Goal: Navigation & Orientation: Find specific page/section

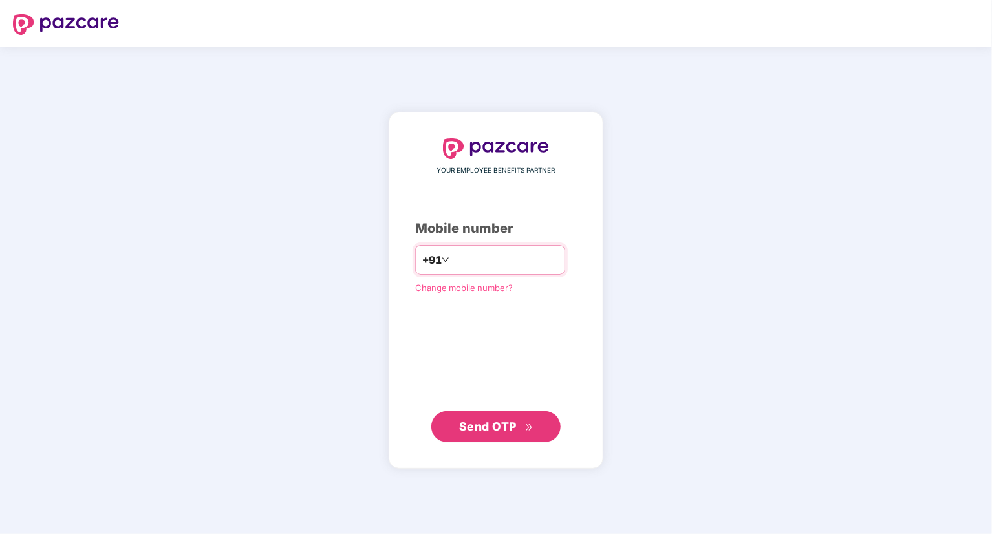
type input "**********"
click at [508, 431] on span "Send OTP" at bounding box center [488, 426] width 58 height 14
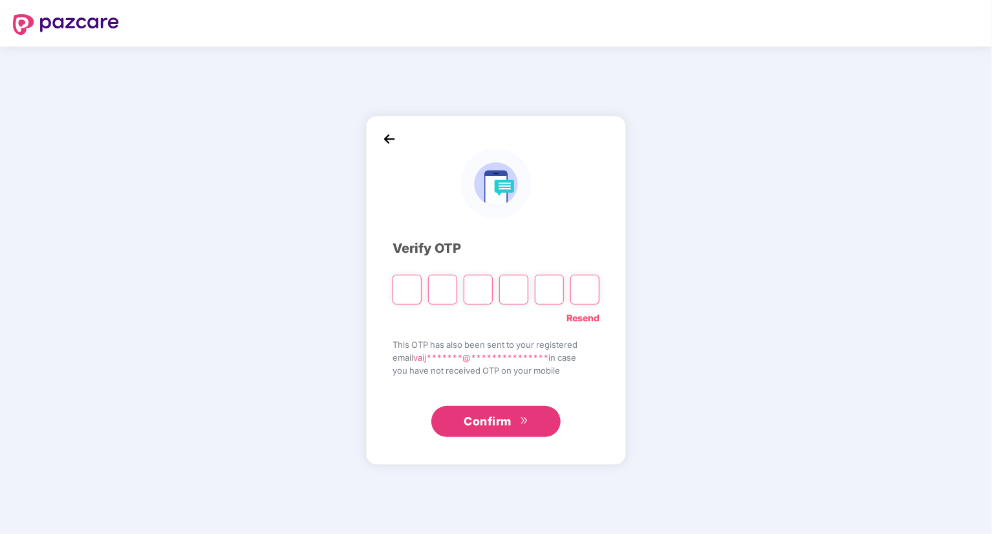
type input "*"
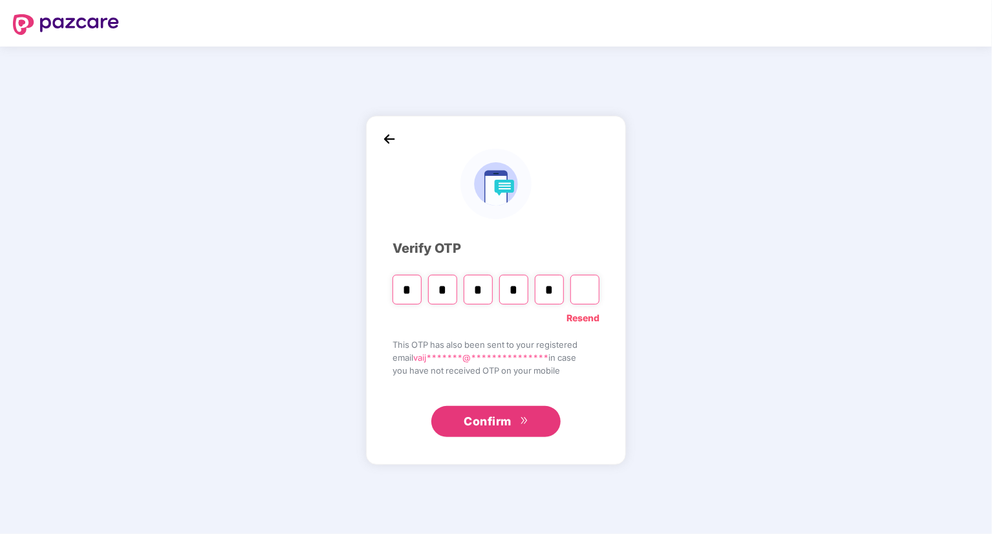
type input "*"
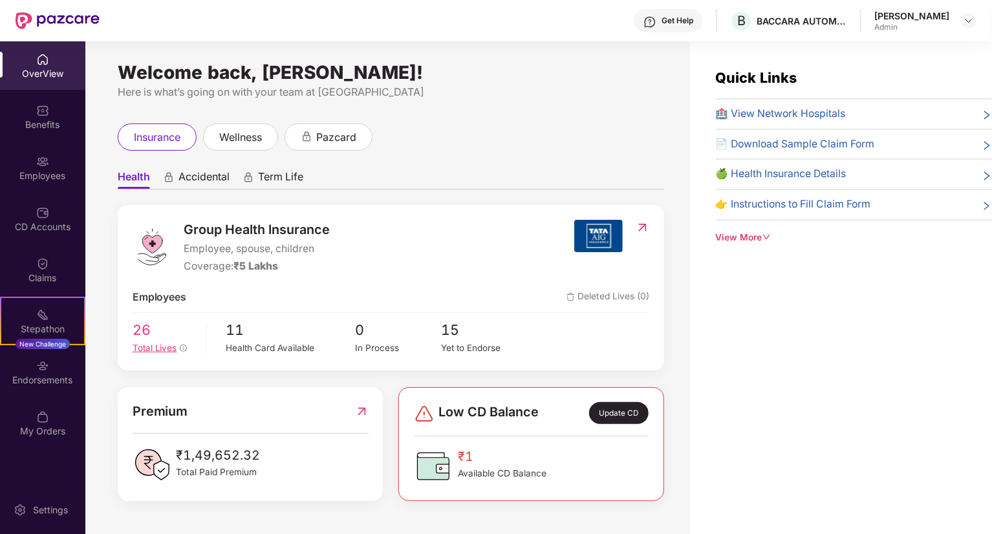
click at [162, 344] on span "Total Lives" at bounding box center [155, 348] width 45 height 10
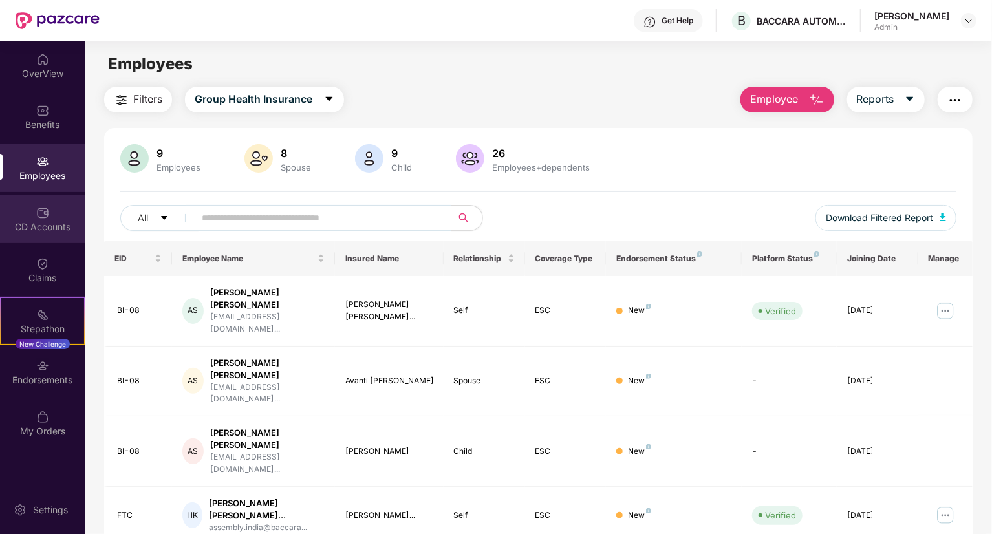
click at [39, 224] on div "CD Accounts" at bounding box center [42, 226] width 85 height 13
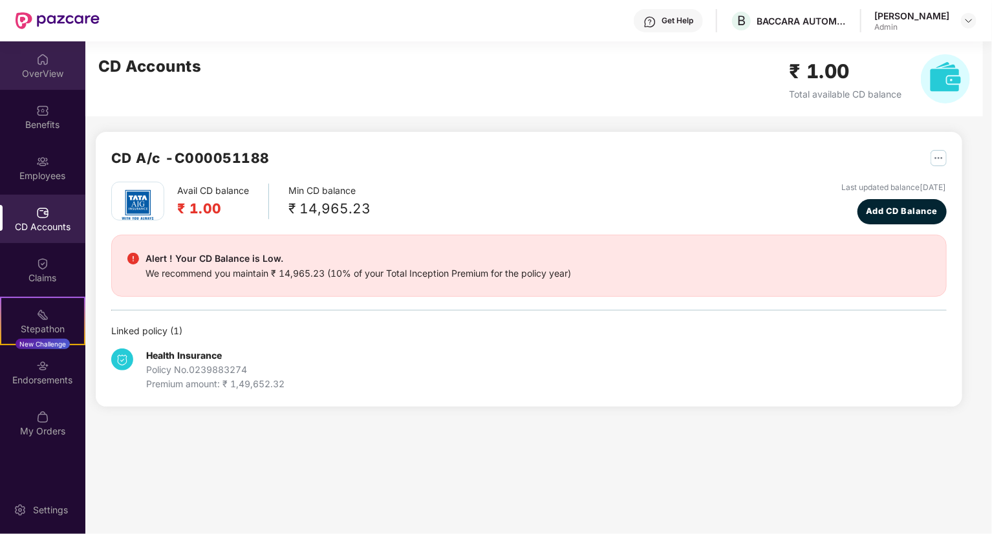
click at [43, 86] on div "OverView" at bounding box center [42, 65] width 85 height 48
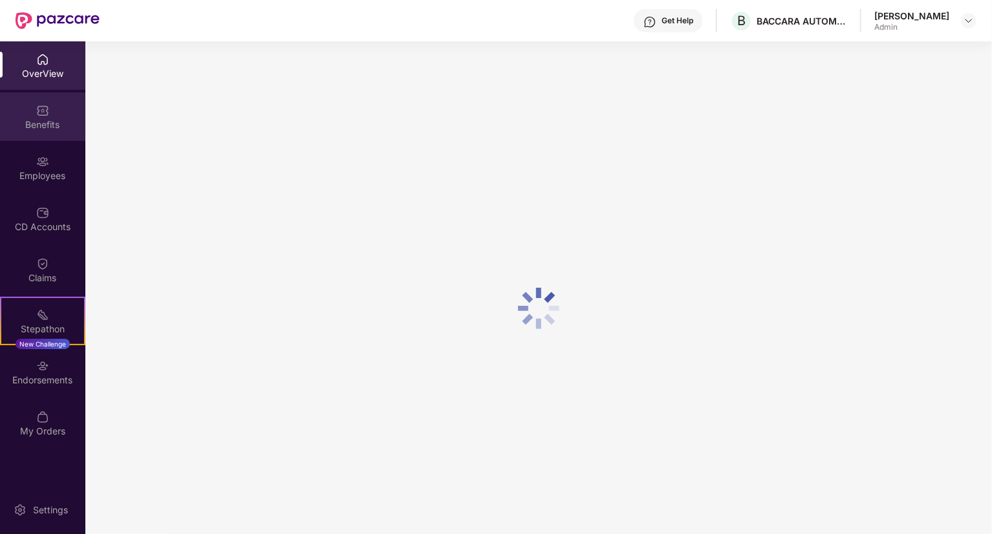
click at [44, 120] on div "Benefits" at bounding box center [42, 124] width 85 height 13
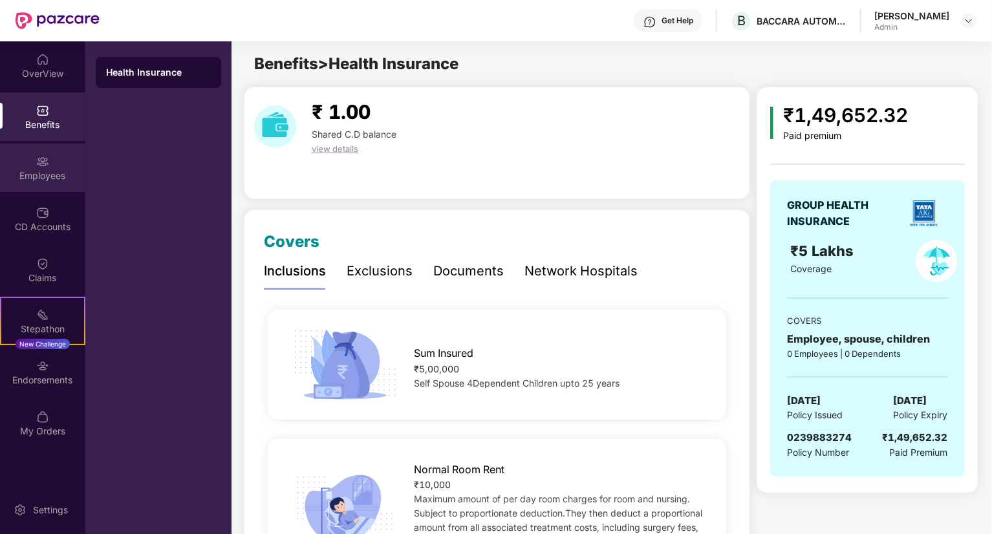
click at [47, 186] on div "Employees" at bounding box center [42, 168] width 85 height 48
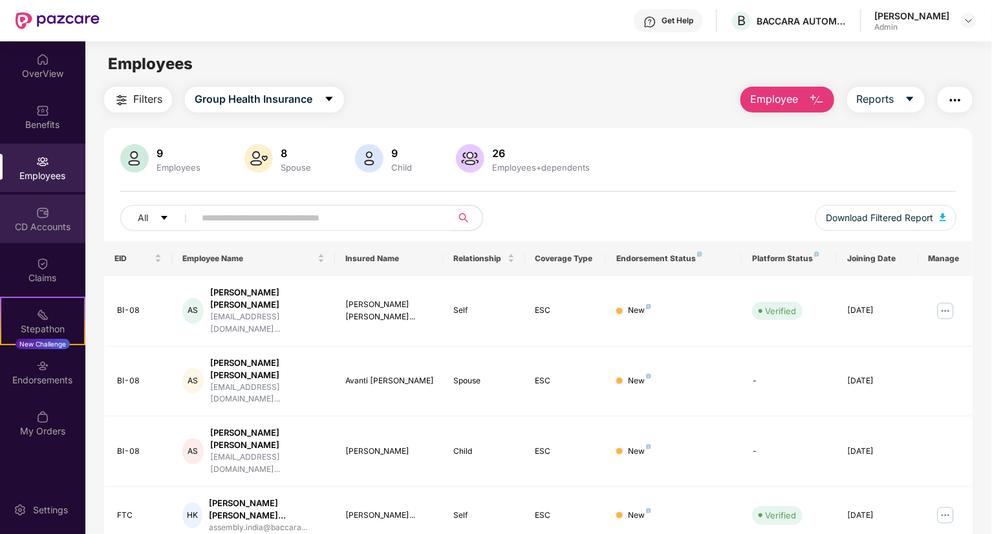
click at [49, 229] on div "CD Accounts" at bounding box center [42, 226] width 85 height 13
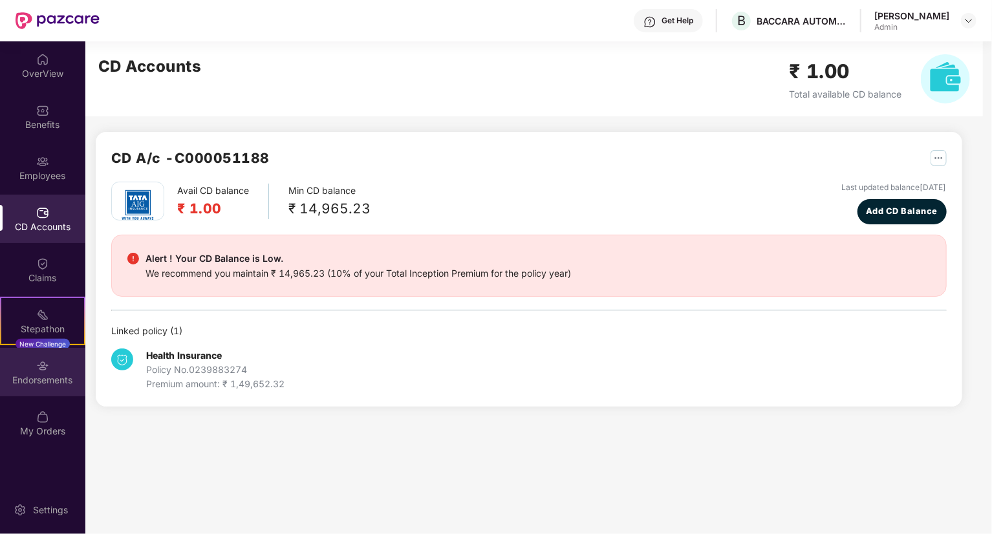
click at [42, 383] on div "Endorsements" at bounding box center [42, 380] width 85 height 13
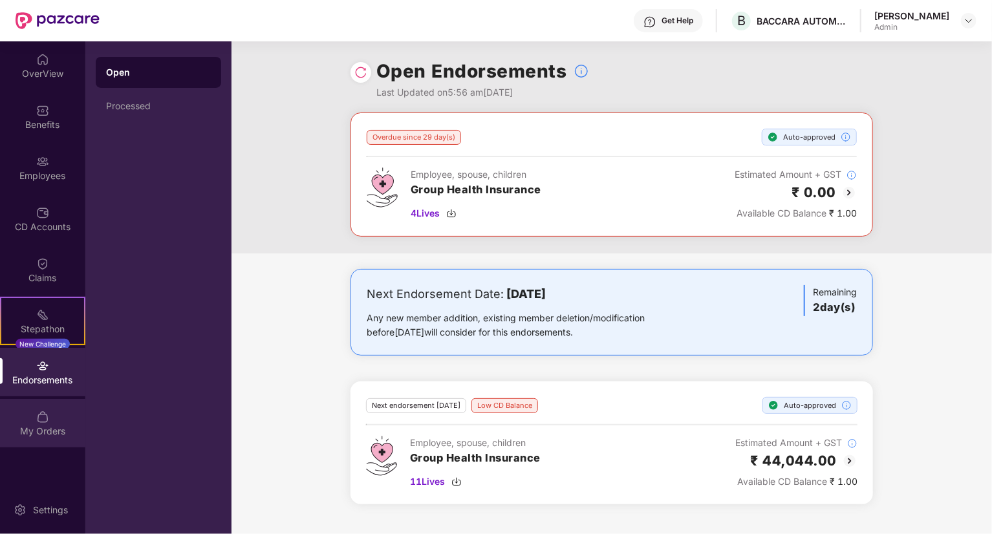
click at [49, 420] on div "My Orders" at bounding box center [42, 423] width 85 height 48
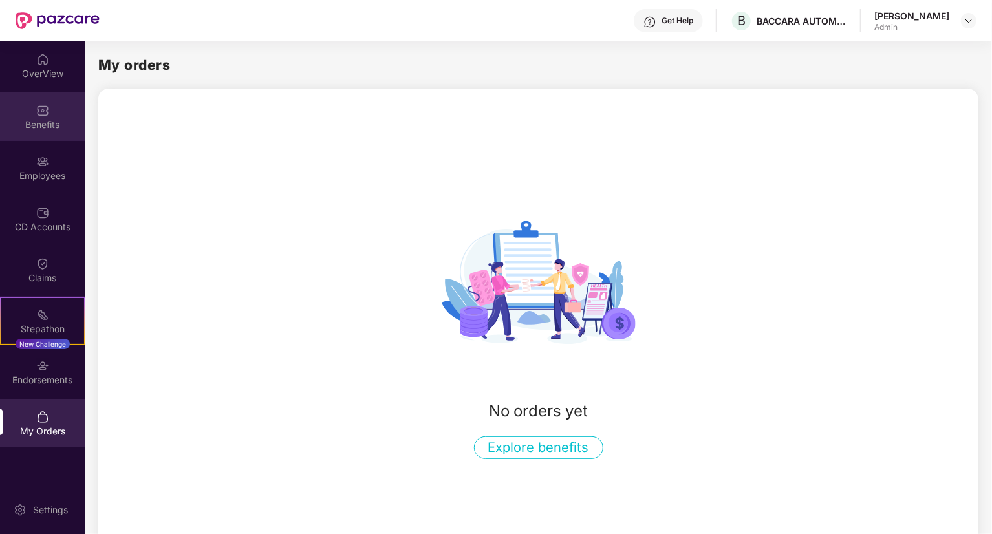
click at [41, 109] on img at bounding box center [42, 110] width 13 height 13
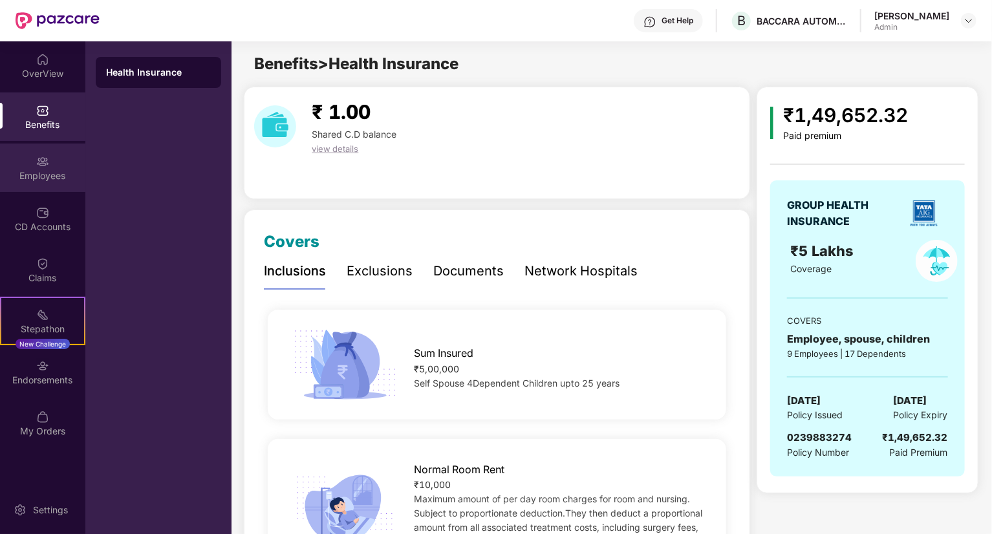
click at [38, 173] on div "Employees" at bounding box center [42, 175] width 85 height 13
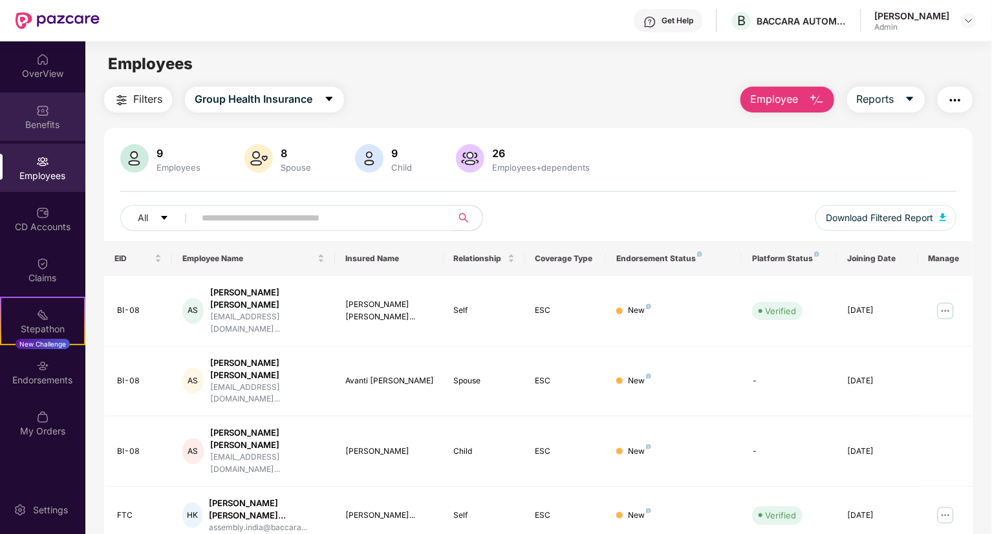
click at [45, 111] on img at bounding box center [42, 110] width 13 height 13
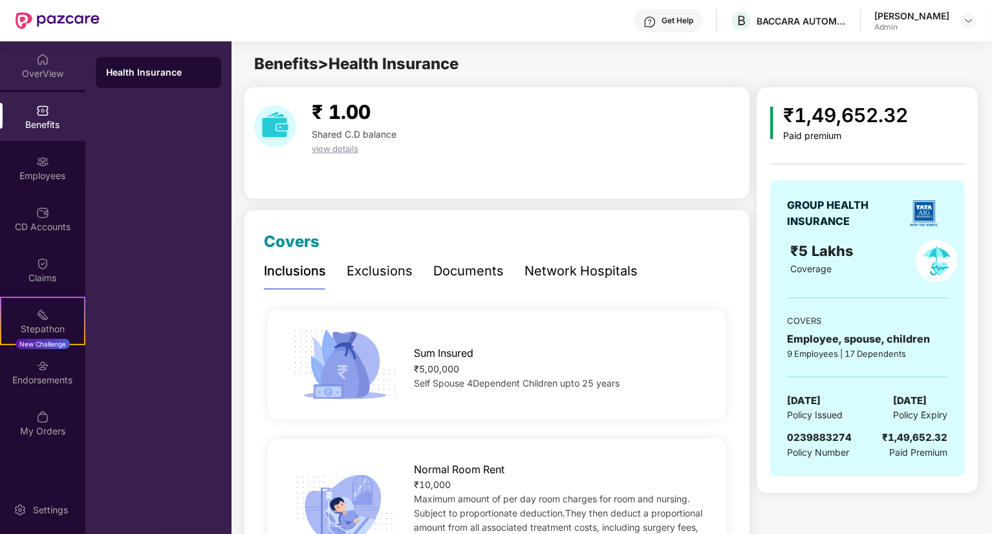
click at [45, 69] on div "OverView" at bounding box center [42, 73] width 85 height 13
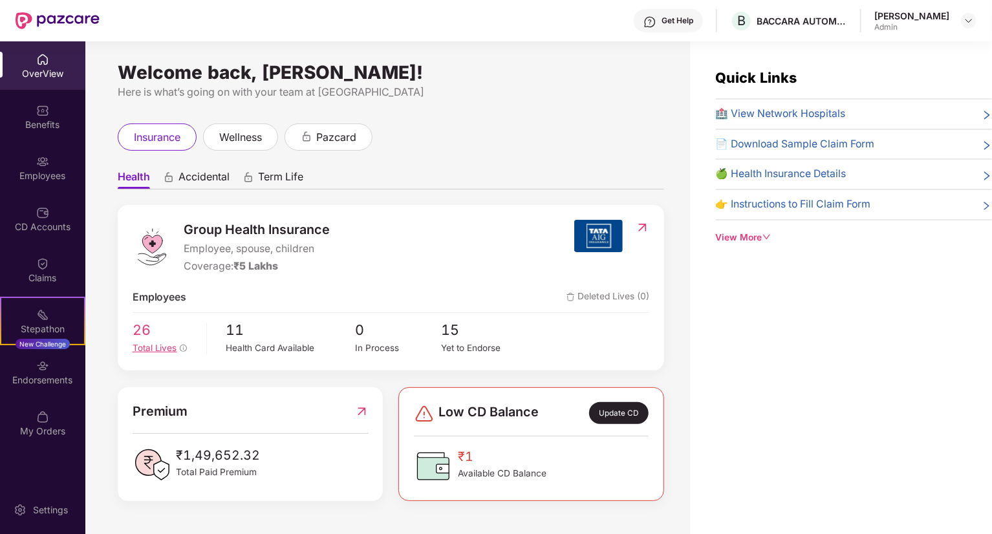
click at [153, 339] on span "26" at bounding box center [165, 330] width 65 height 22
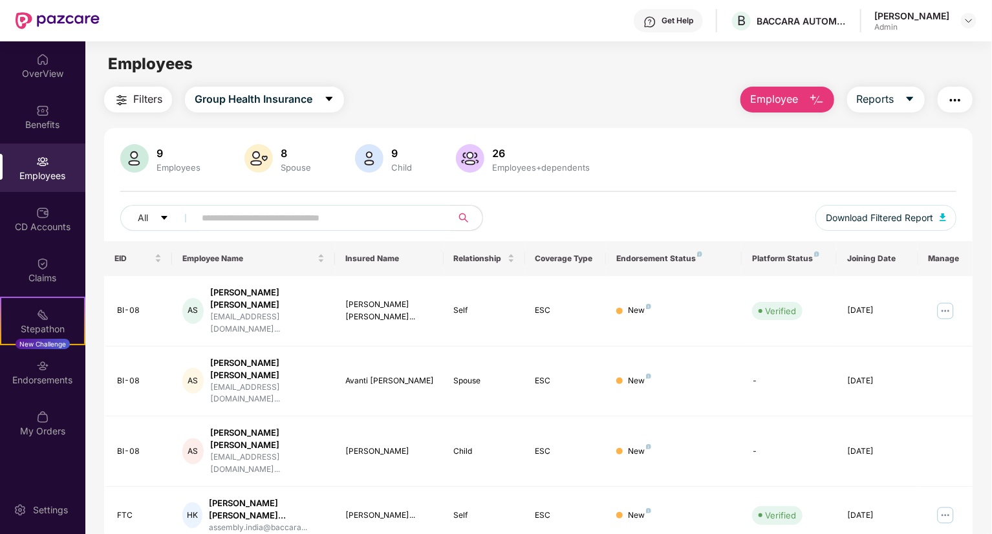
click at [916, 25] on div "Admin" at bounding box center [911, 27] width 75 height 10
click at [969, 24] on img at bounding box center [968, 21] width 10 height 10
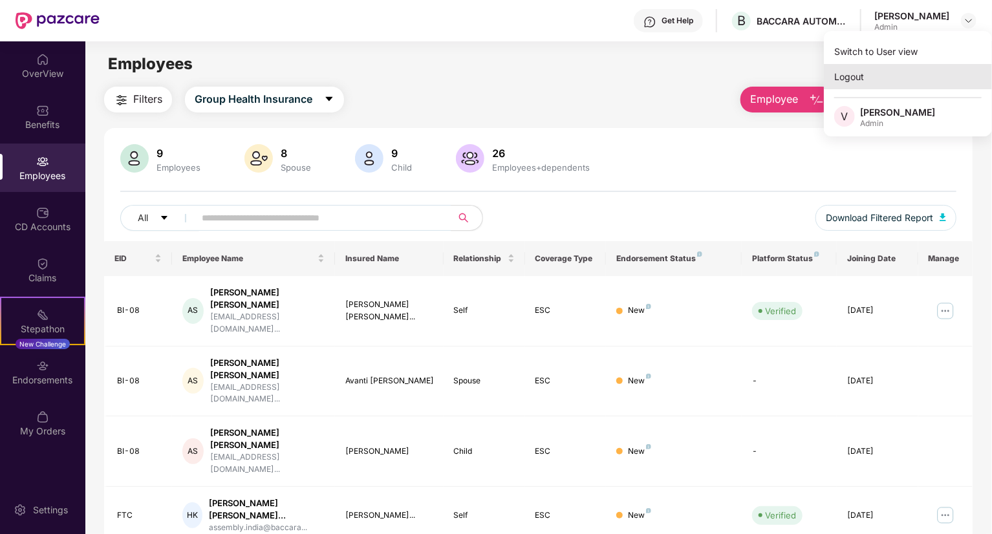
click at [855, 81] on div "Logout" at bounding box center [908, 76] width 168 height 25
